Goal: Answer question/provide support: Share knowledge or assist other users

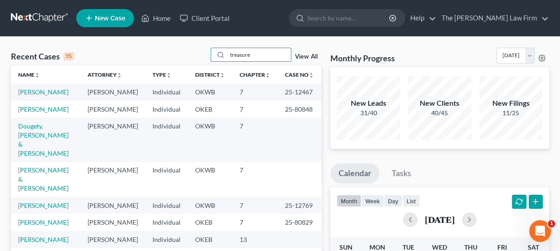
type input "treasure"
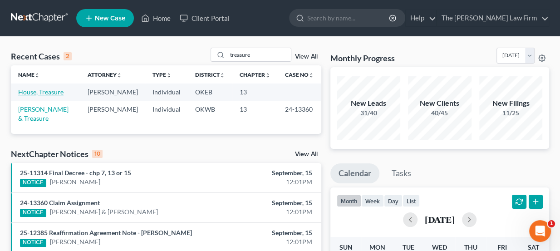
click at [55, 90] on link "House, Treasure" at bounding box center [40, 92] width 45 height 8
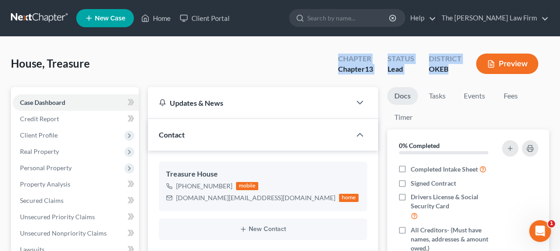
drag, startPoint x: 425, startPoint y: 62, endPoint x: 448, endPoint y: 75, distance: 26.6
click at [448, 75] on div "Chapter Chapter 13 Status Lead District OKEB Preview" at bounding box center [440, 64] width 218 height 27
click at [448, 75] on div "District OKEB" at bounding box center [445, 64] width 47 height 27
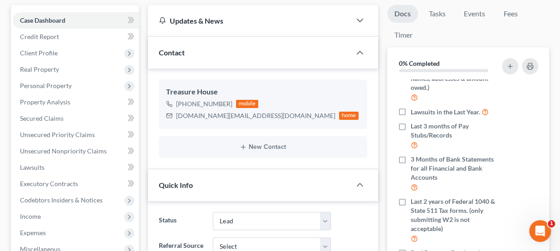
scroll to position [82, 0]
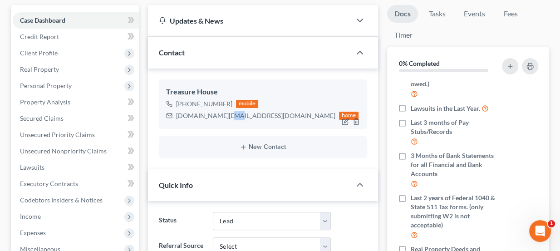
drag, startPoint x: 223, startPoint y: 112, endPoint x: 233, endPoint y: 117, distance: 10.6
click at [233, 117] on div "TreasureHouse.TH@gmail.com" at bounding box center [255, 115] width 159 height 9
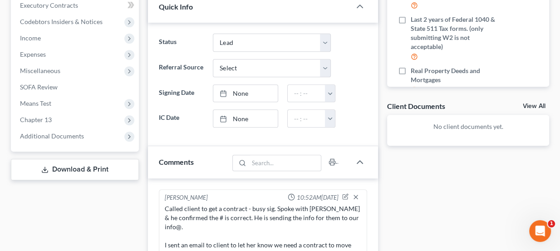
scroll to position [247, 0]
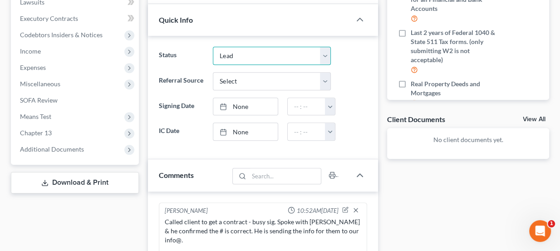
click at [256, 58] on select "Discharged Dismissed Filed Info Sent In Progress Lead Lost Lead Ready to File R…" at bounding box center [272, 56] width 118 height 18
select select "4"
click at [213, 47] on select "Discharged Dismissed Filed Info Sent In Progress Lead Lost Lead Ready to File R…" at bounding box center [272, 56] width 118 height 18
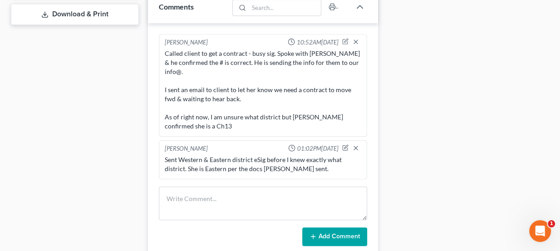
scroll to position [454, 0]
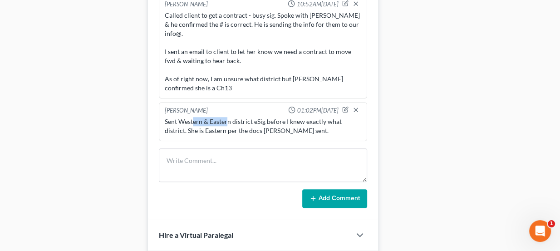
drag, startPoint x: 194, startPoint y: 110, endPoint x: 229, endPoint y: 111, distance: 35.4
click at [229, 117] on div "Sent Western & Eastern district eSig before I knew exactly what district. She i…" at bounding box center [263, 126] width 197 height 18
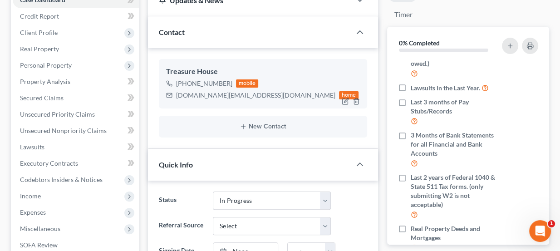
scroll to position [0, 0]
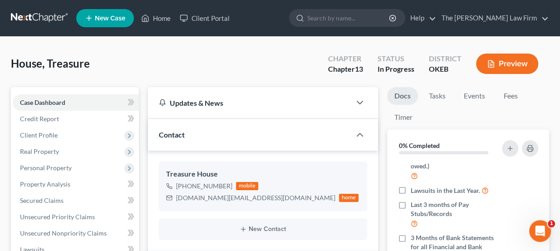
click at [37, 64] on span "House, Treasure" at bounding box center [50, 63] width 79 height 13
copy div "House, Treasure Upgraded"
click at [46, 18] on link at bounding box center [40, 18] width 58 height 16
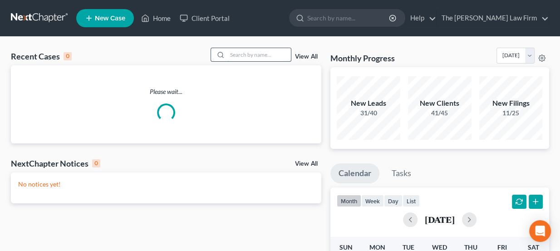
click at [264, 58] on input "search" at bounding box center [259, 54] width 64 height 13
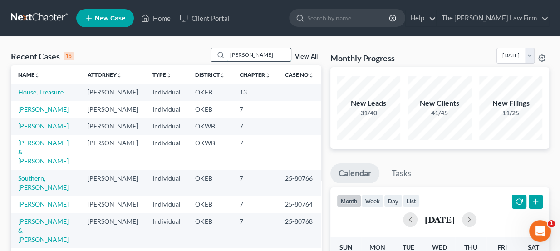
type input "[PERSON_NAME]"
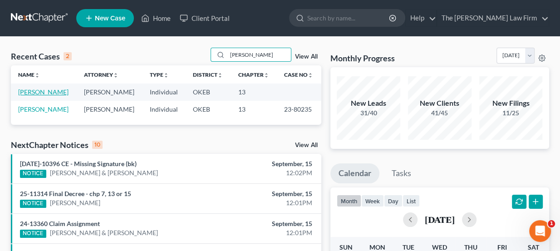
click at [42, 91] on link "[PERSON_NAME]" at bounding box center [43, 92] width 50 height 8
select select "4"
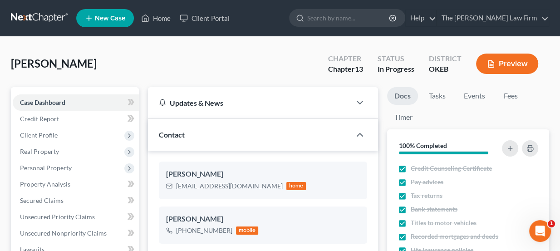
scroll to position [171, 0]
click at [216, 184] on div "[EMAIL_ADDRESS][DOMAIN_NAME]" at bounding box center [229, 186] width 107 height 9
copy div "[EMAIL_ADDRESS][DOMAIN_NAME]"
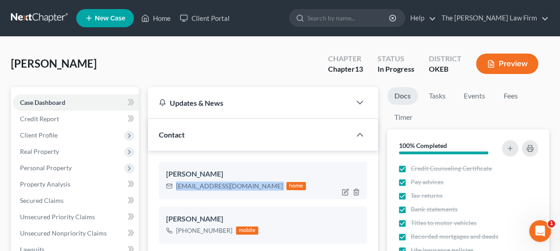
copy div "[EMAIL_ADDRESS][DOMAIN_NAME]"
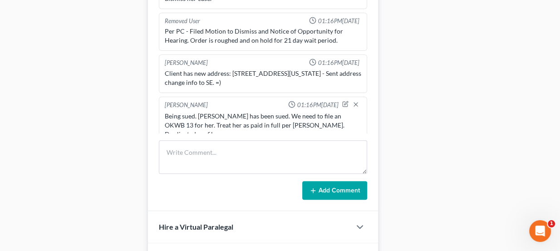
scroll to position [495, 0]
click at [217, 165] on textarea at bounding box center [263, 157] width 209 height 34
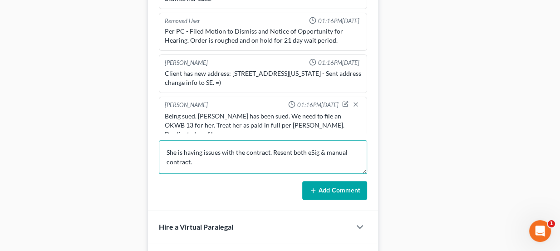
type textarea "She is having issues with the contract. Resent both eSig & manual contract."
click at [321, 188] on button "Add Comment" at bounding box center [334, 190] width 65 height 19
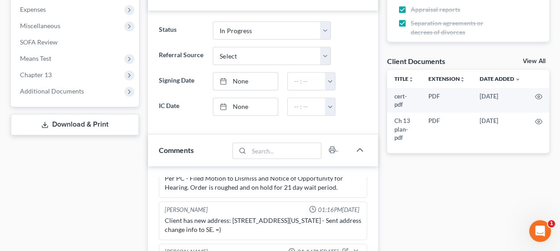
scroll to position [416, 0]
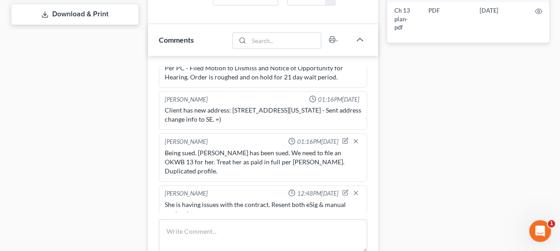
drag, startPoint x: 344, startPoint y: 168, endPoint x: 399, endPoint y: 221, distance: 76.7
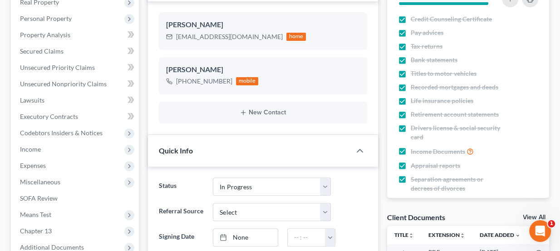
scroll to position [127, 0]
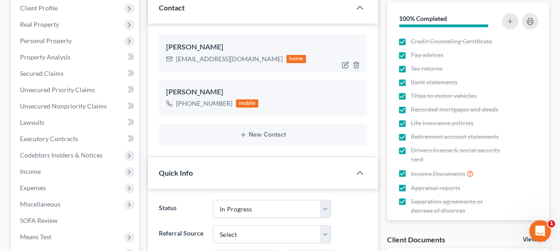
click at [206, 54] on div "[EMAIL_ADDRESS][DOMAIN_NAME]" at bounding box center [229, 58] width 107 height 9
copy div "[EMAIL_ADDRESS][DOMAIN_NAME]"
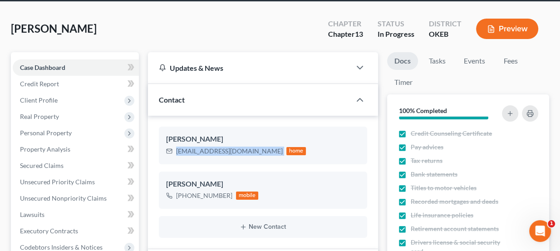
scroll to position [41, 0]
